Goal: Information Seeking & Learning: Learn about a topic

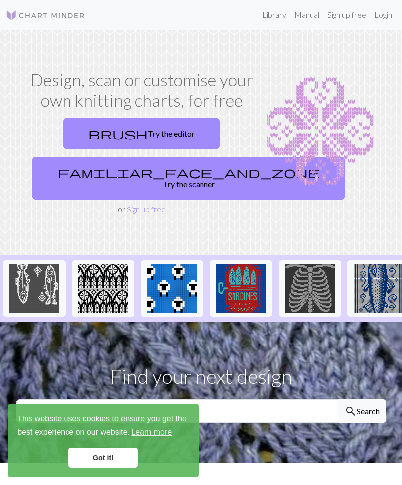
click at [271, 16] on link "Library" at bounding box center [274, 15] width 32 height 20
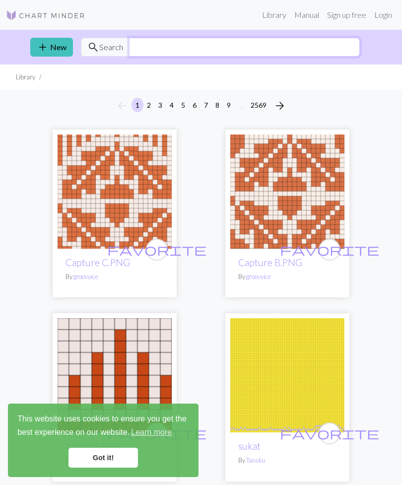
click at [302, 52] on input "text" at bounding box center [244, 47] width 231 height 19
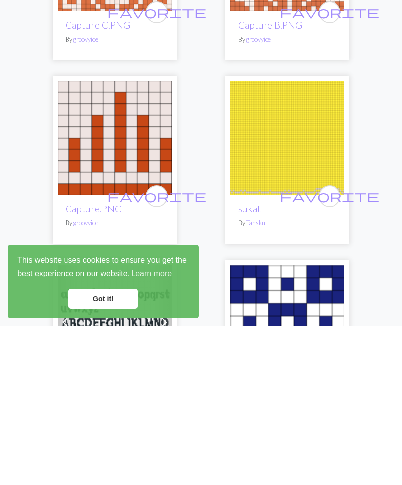
click at [130, 448] on link "Got it!" at bounding box center [103, 458] width 69 height 20
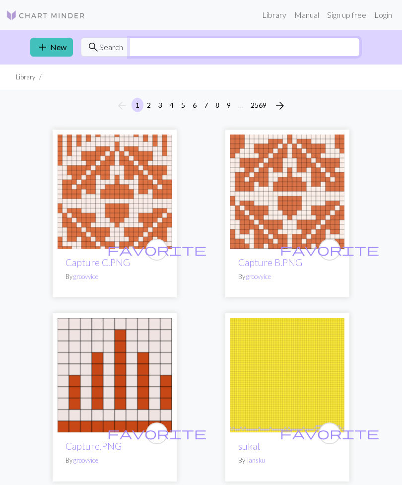
click at [322, 56] on input "text" at bounding box center [244, 47] width 231 height 19
type input "Ribbon"
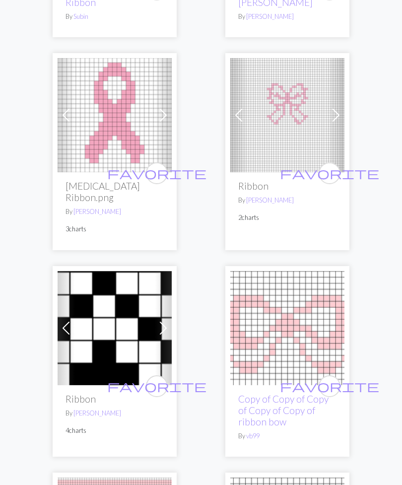
scroll to position [1442, 0]
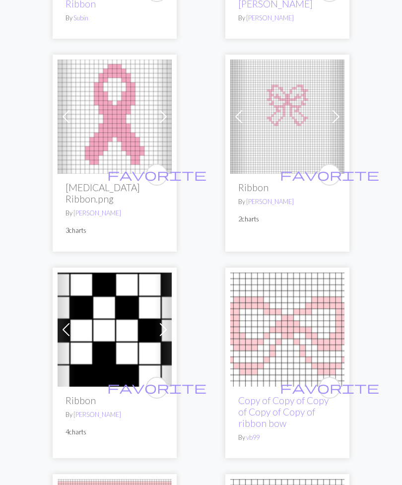
click at [130, 119] on img at bounding box center [115, 117] width 114 height 114
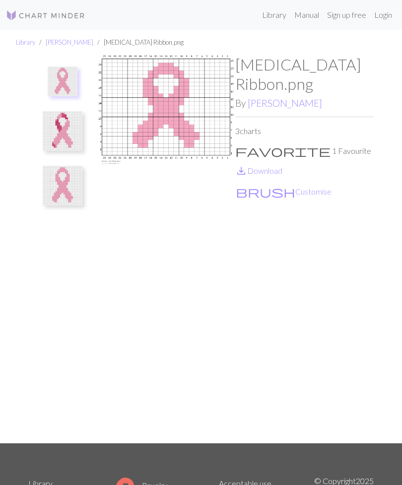
click at [62, 78] on img at bounding box center [63, 82] width 30 height 30
click at [64, 181] on img at bounding box center [63, 186] width 40 height 40
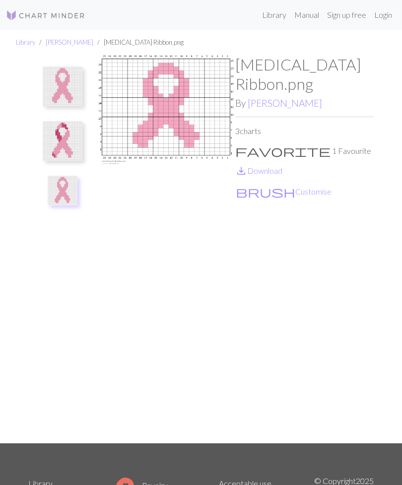
click at [62, 79] on img at bounding box center [63, 87] width 40 height 40
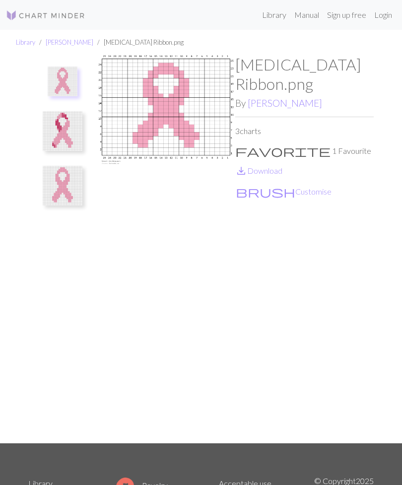
click at [63, 83] on img at bounding box center [63, 82] width 30 height 30
click at [63, 187] on img at bounding box center [63, 186] width 40 height 40
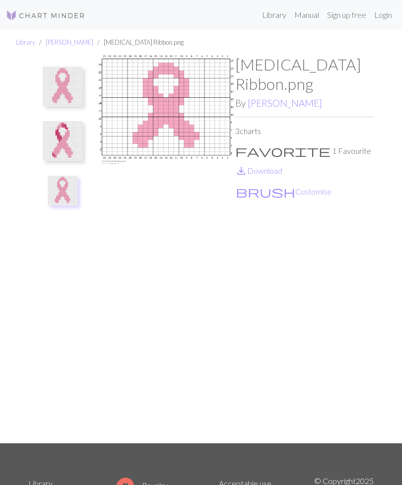
click at [56, 86] on img at bounding box center [63, 87] width 40 height 40
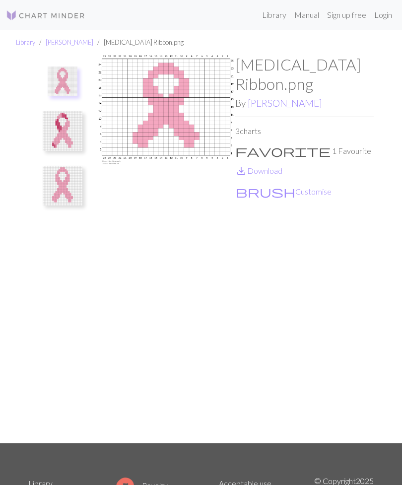
click at [63, 193] on img at bounding box center [63, 186] width 40 height 40
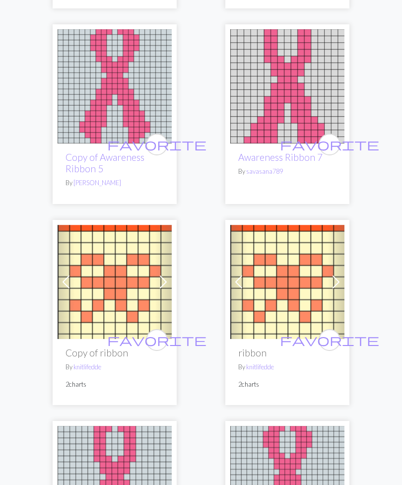
click at [79, 91] on img at bounding box center [115, 87] width 114 height 114
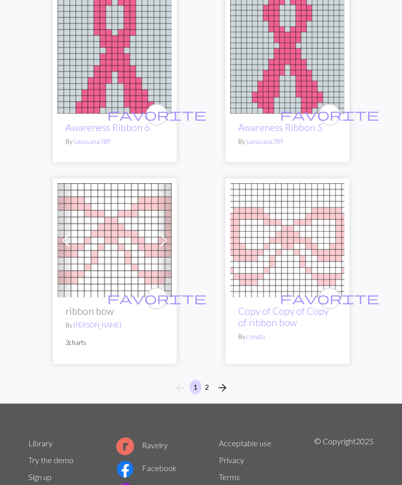
scroll to position [4656, 0]
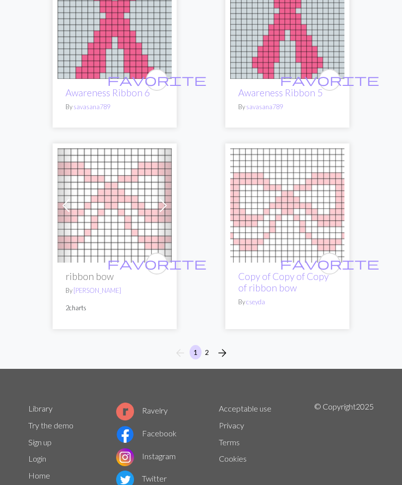
click at [227, 346] on span "arrow_forward" at bounding box center [222, 353] width 12 height 14
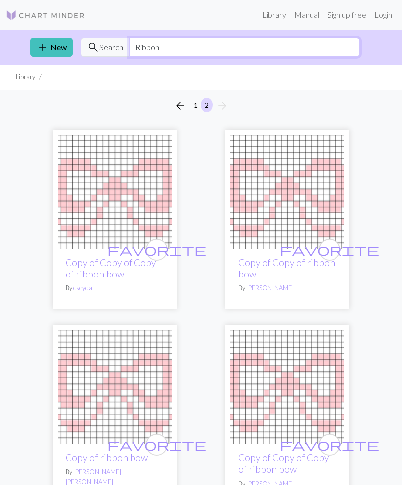
click at [322, 51] on input "Ribbon" at bounding box center [244, 47] width 231 height 19
type input "R"
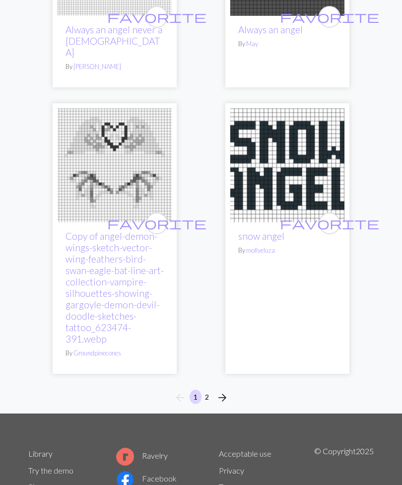
scroll to position [4780, 0]
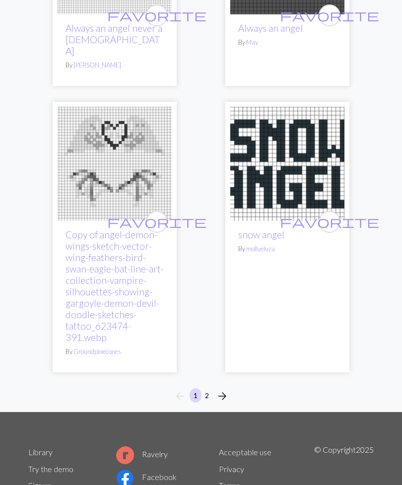
click at [231, 388] on button "arrow_forward" at bounding box center [222, 396] width 20 height 16
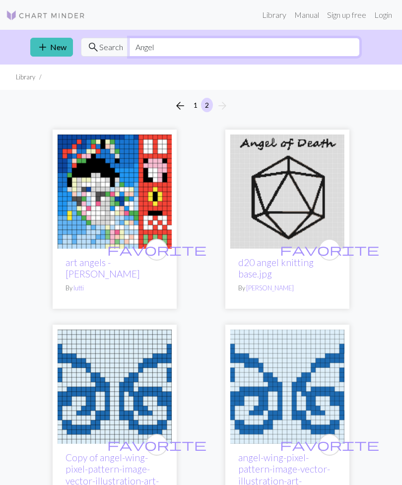
click at [321, 53] on input "Angel" at bounding box center [244, 47] width 231 height 19
type input "A"
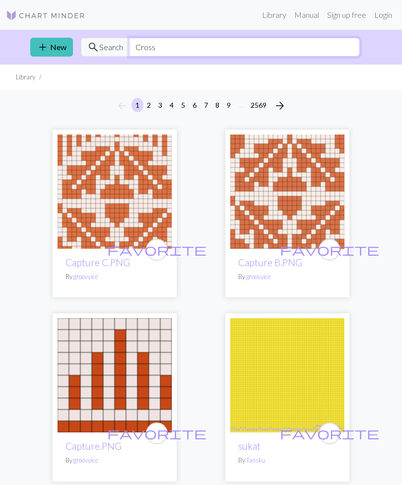
type input "Cross"
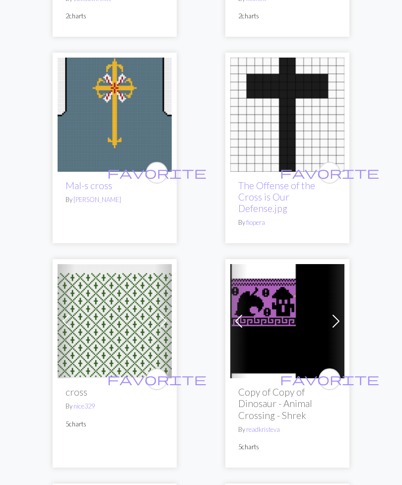
scroll to position [689, 0]
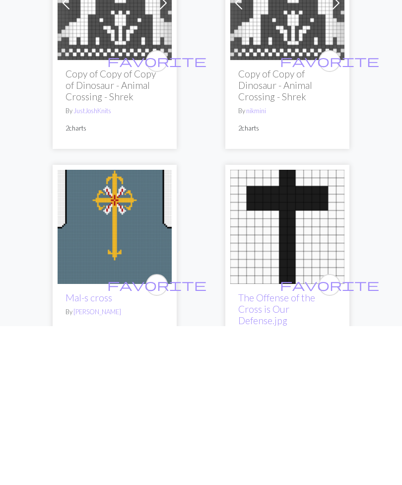
click at [148, 329] on img at bounding box center [115, 386] width 114 height 114
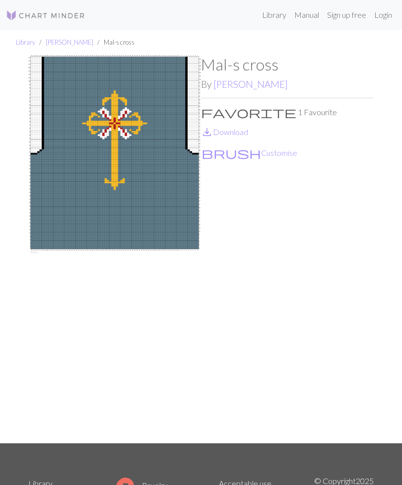
click at [86, 327] on img at bounding box center [114, 249] width 173 height 388
